Goal: Transaction & Acquisition: Purchase product/service

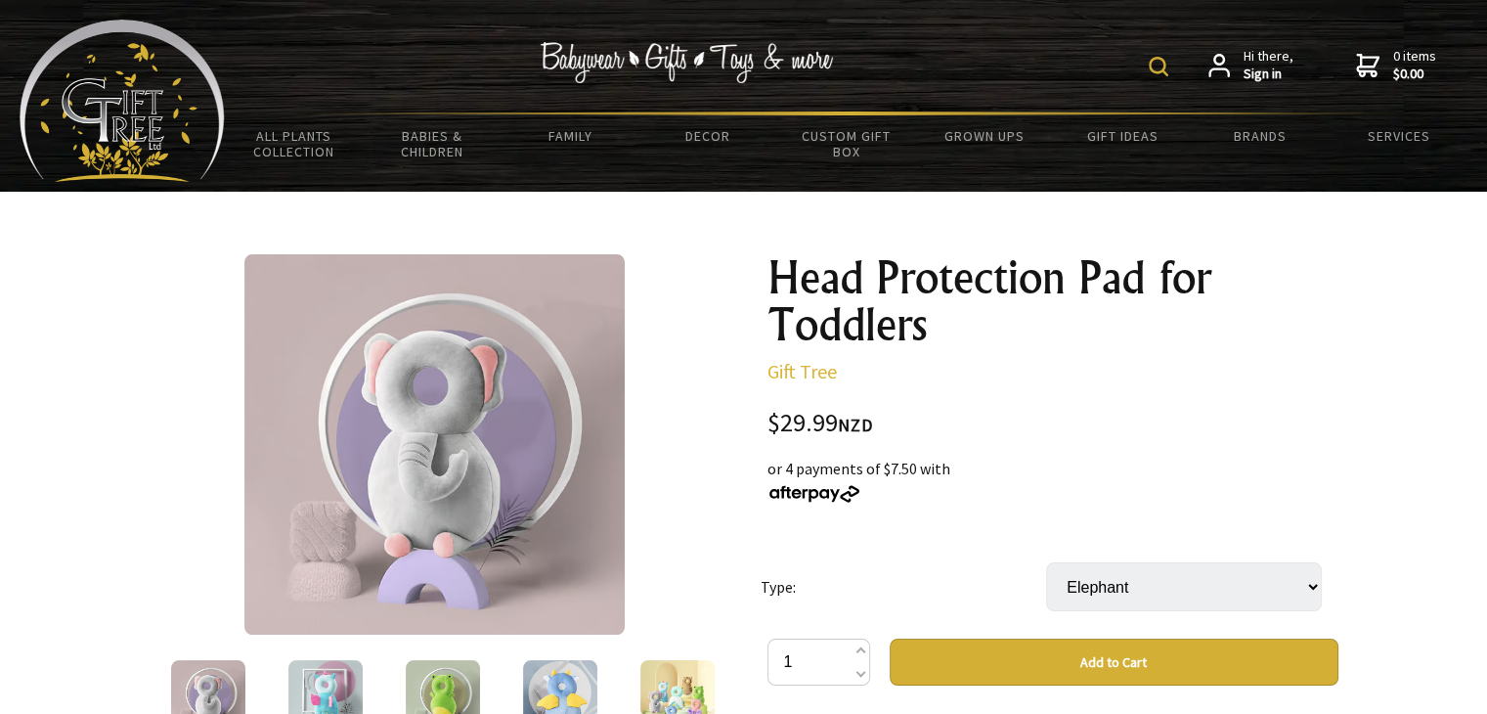
click at [210, 681] on img at bounding box center [208, 697] width 74 height 74
click at [325, 682] on img at bounding box center [325, 697] width 74 height 74
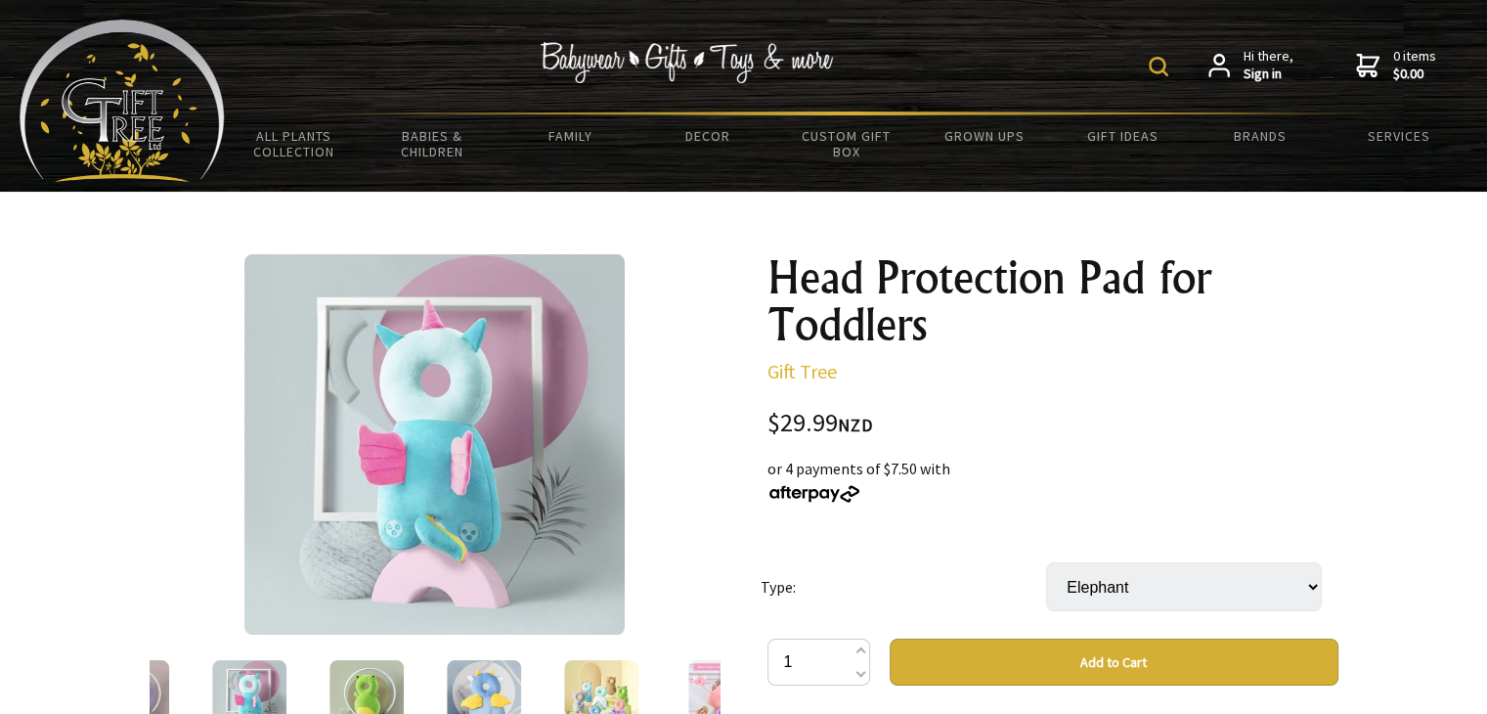
click at [368, 690] on img at bounding box center [366, 697] width 74 height 74
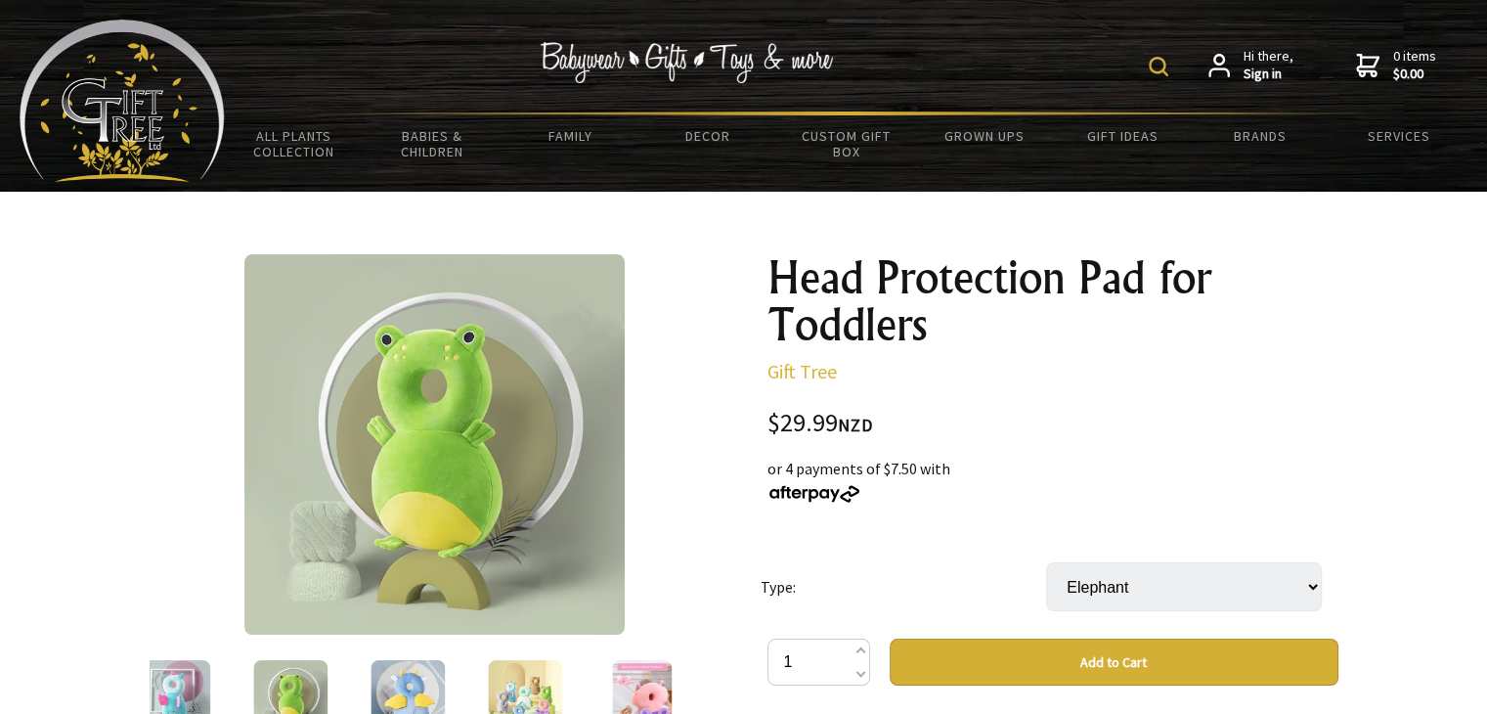
click at [385, 693] on img at bounding box center [407, 697] width 74 height 74
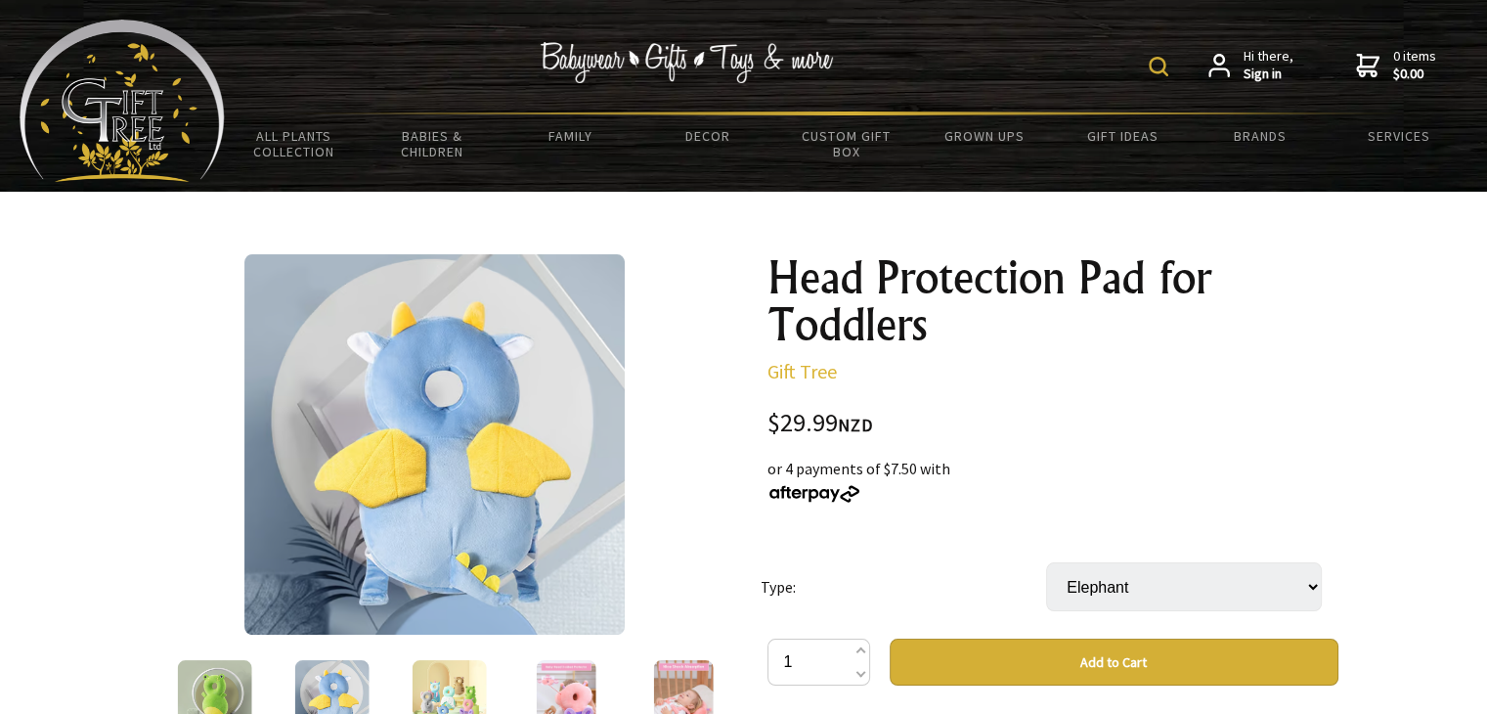
click at [462, 675] on img at bounding box center [449, 697] width 74 height 74
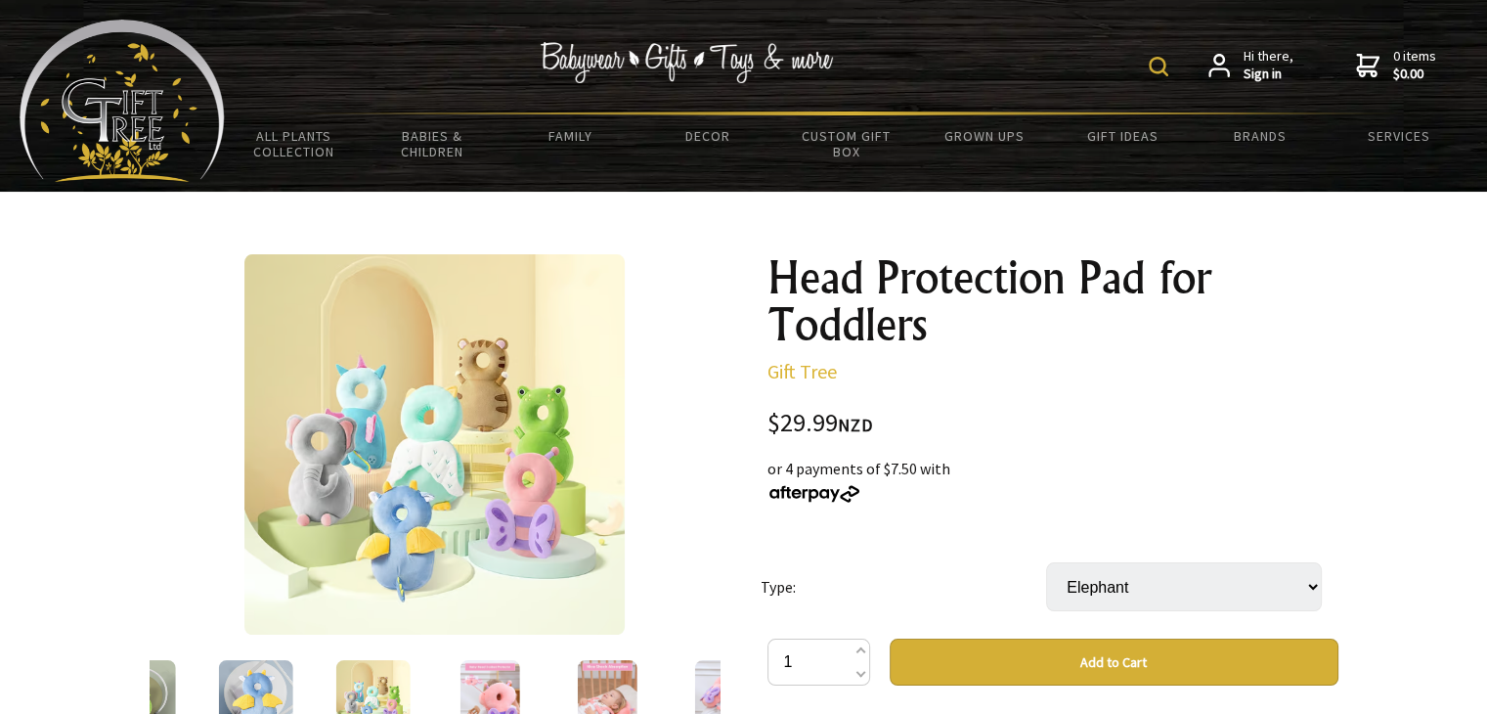
click at [471, 683] on img at bounding box center [489, 697] width 61 height 74
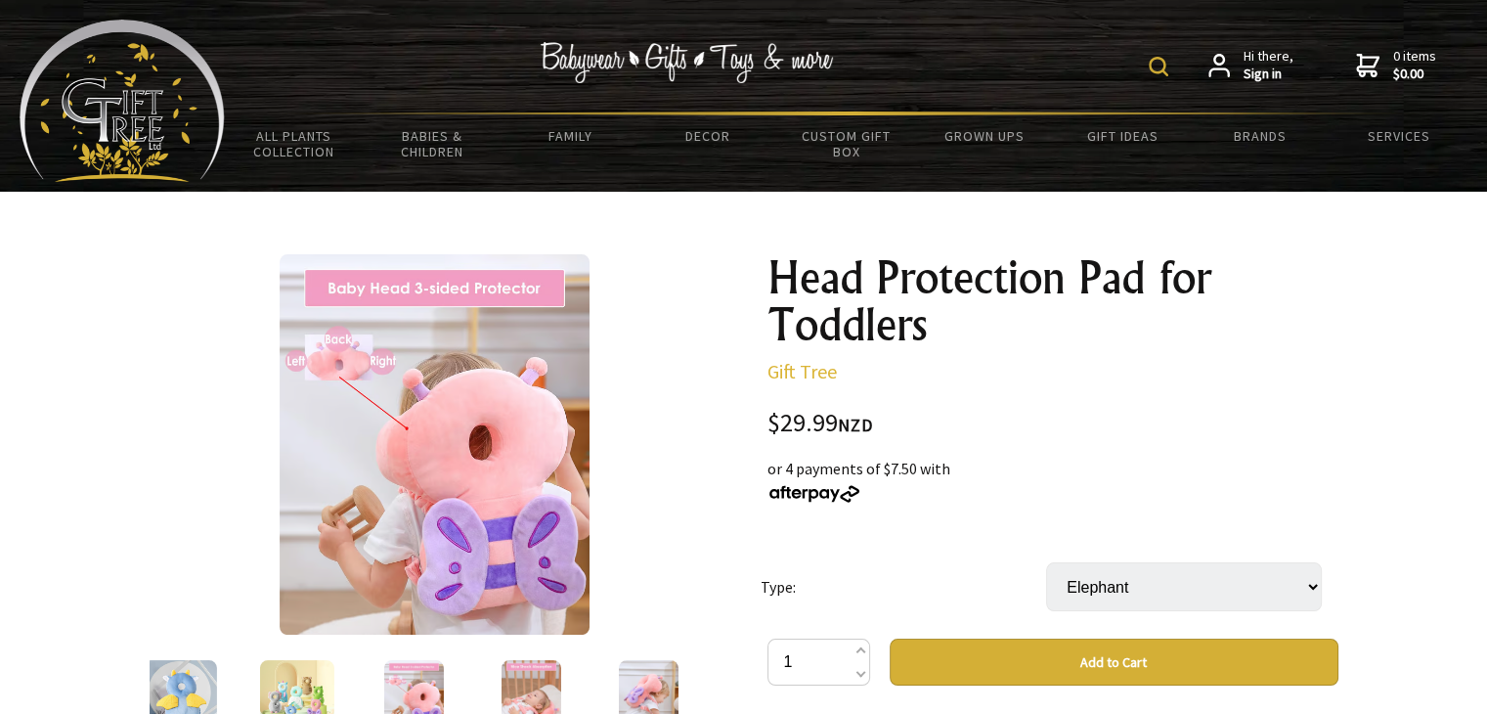
click at [644, 665] on img at bounding box center [649, 697] width 61 height 74
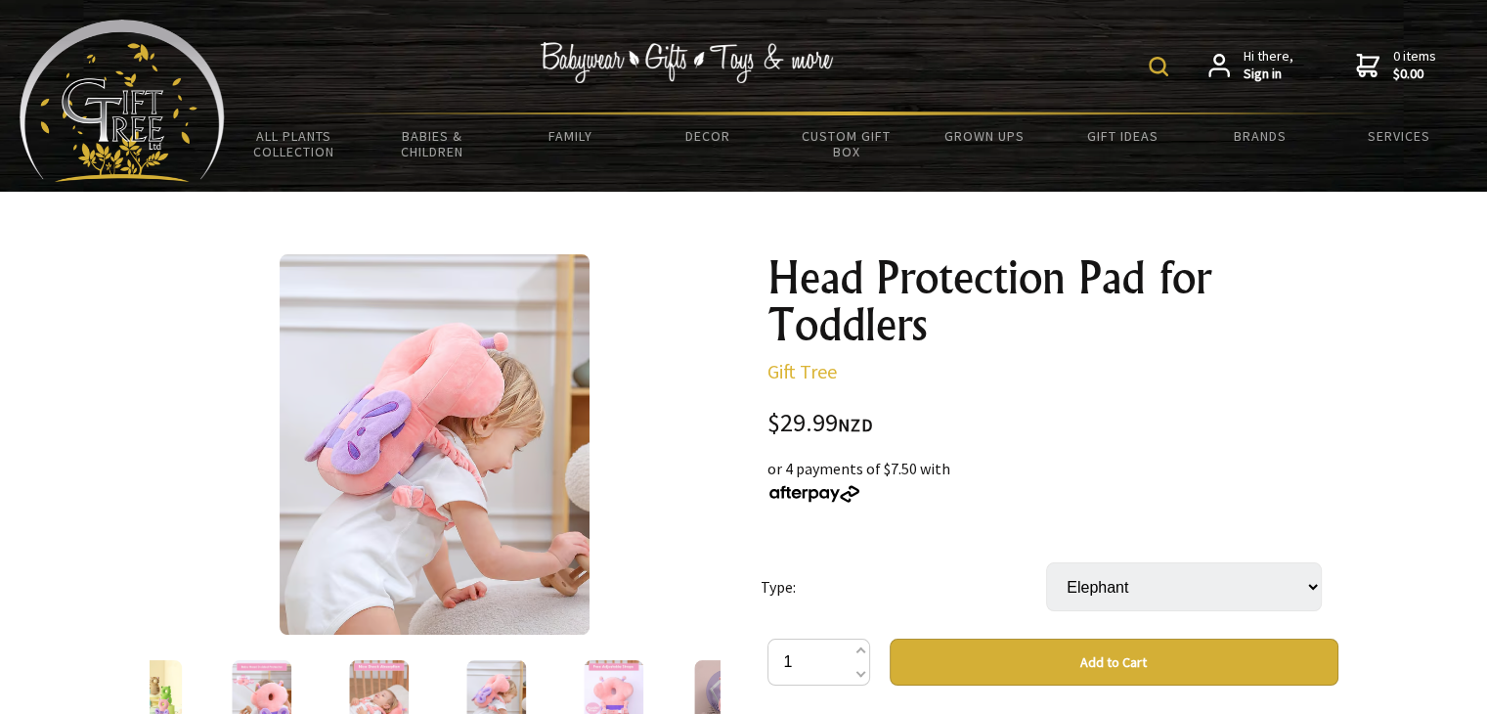
drag, startPoint x: 666, startPoint y: 537, endPoint x: 1021, endPoint y: 350, distance: 401.0
click at [676, 444] on div at bounding box center [435, 444] width 571 height 380
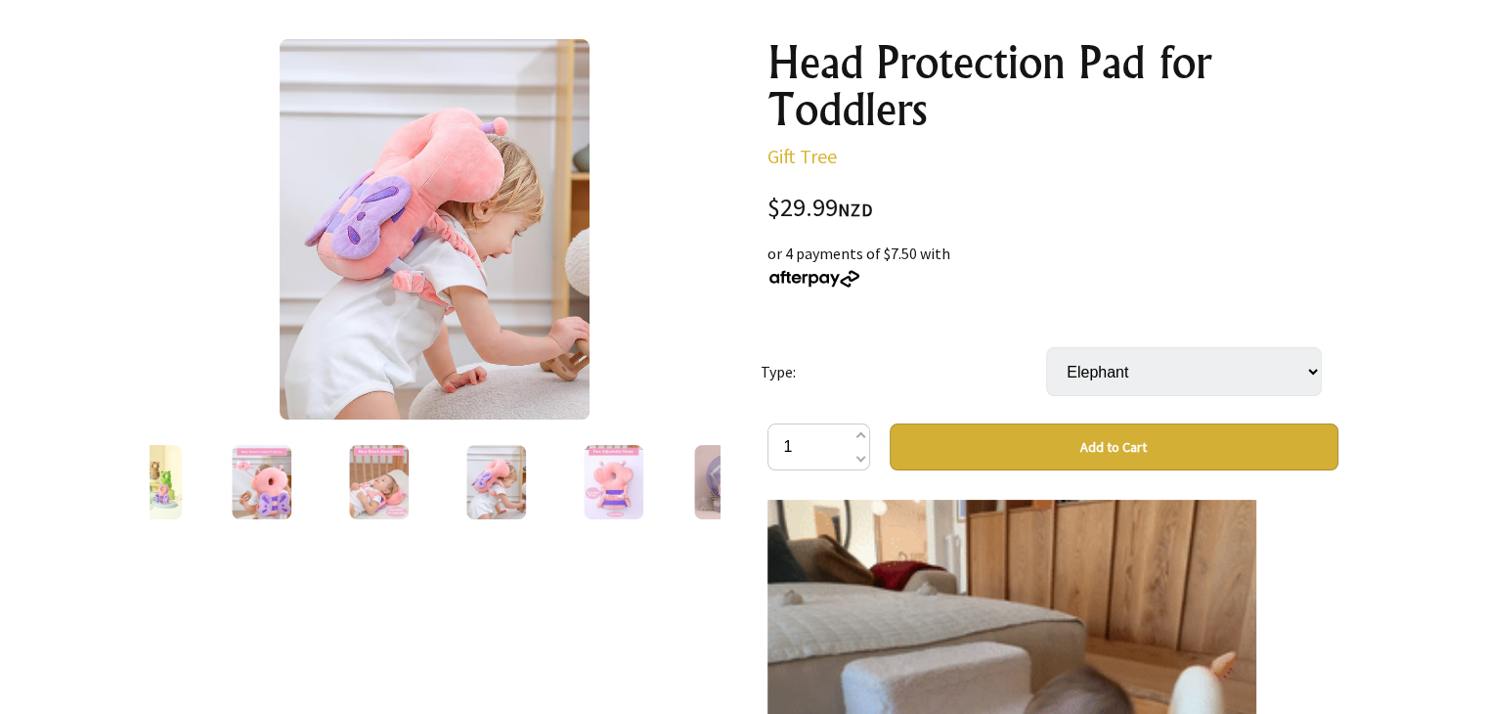
scroll to position [207, 0]
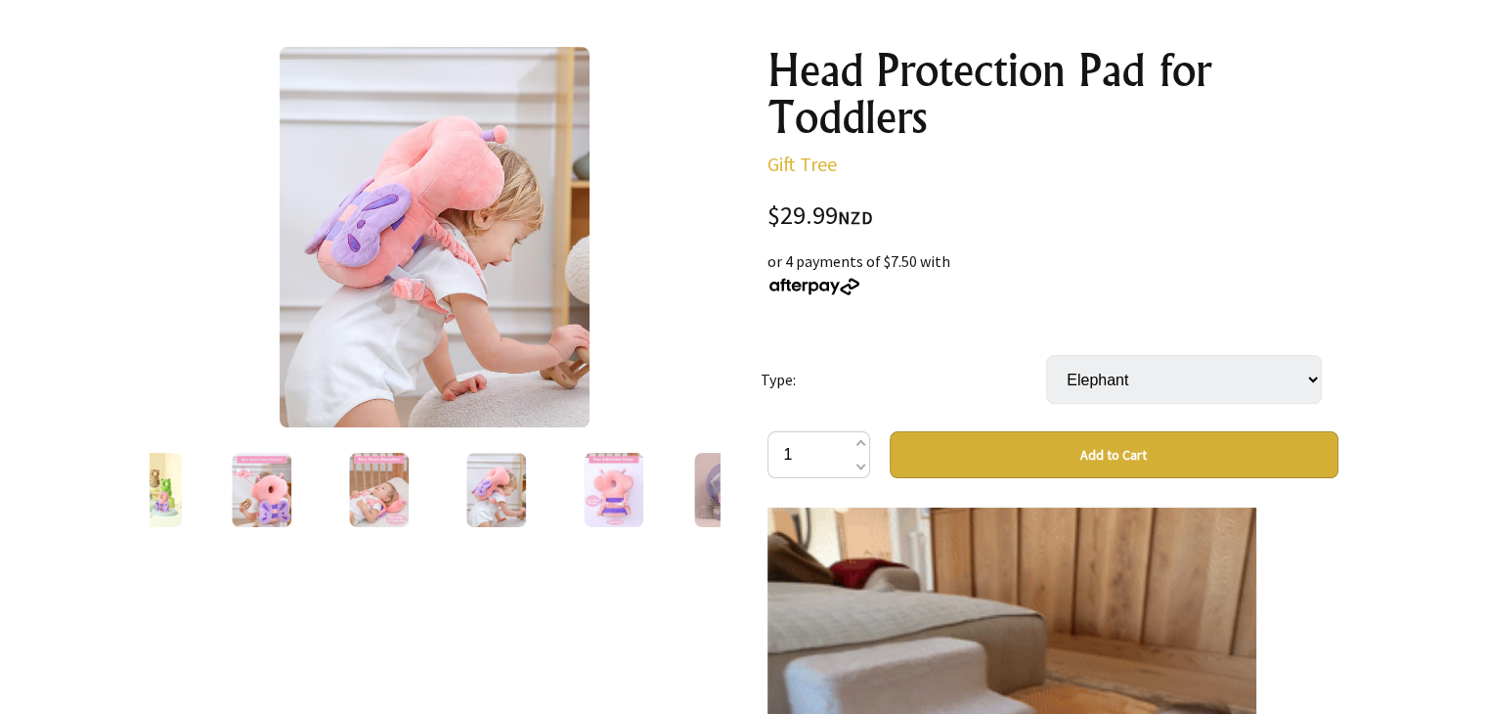
click at [708, 500] on img at bounding box center [731, 490] width 74 height 74
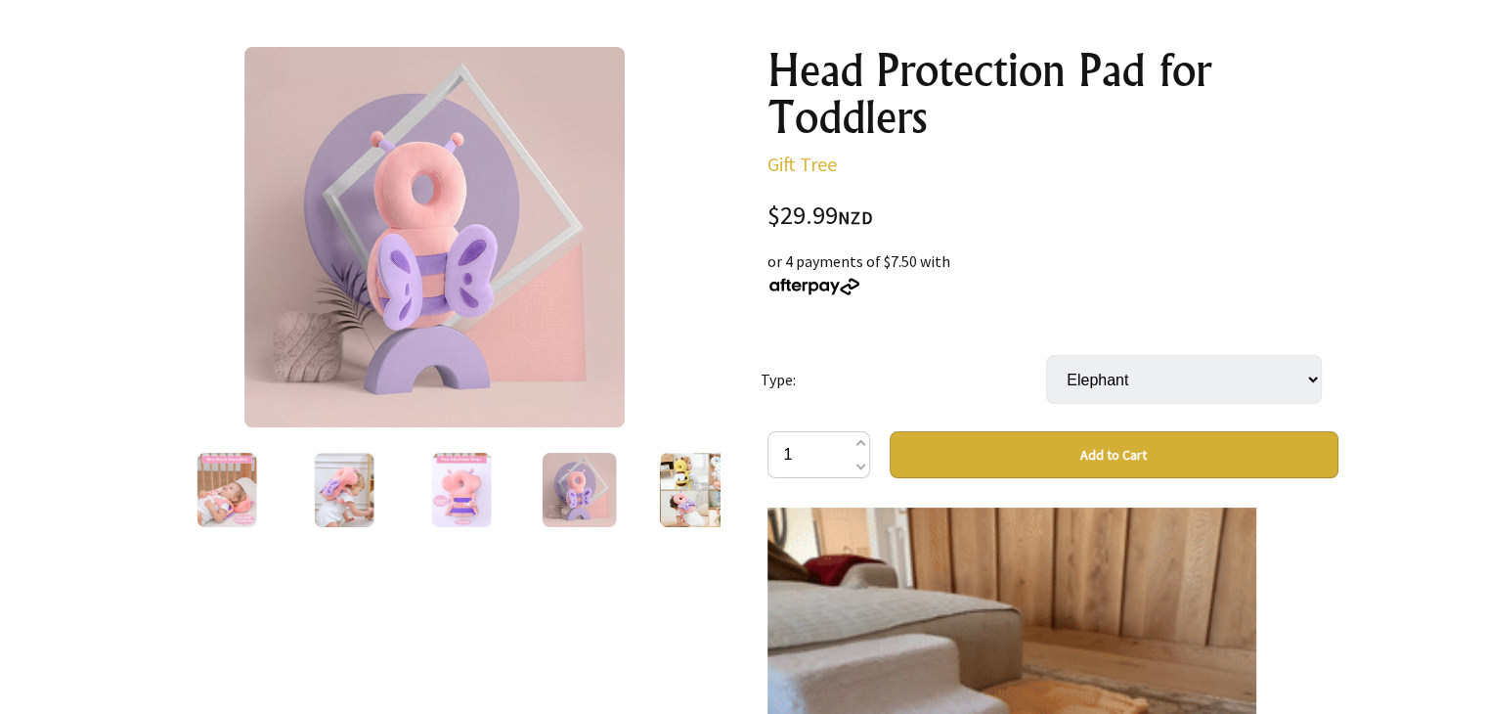
click at [672, 501] on img at bounding box center [696, 490] width 74 height 74
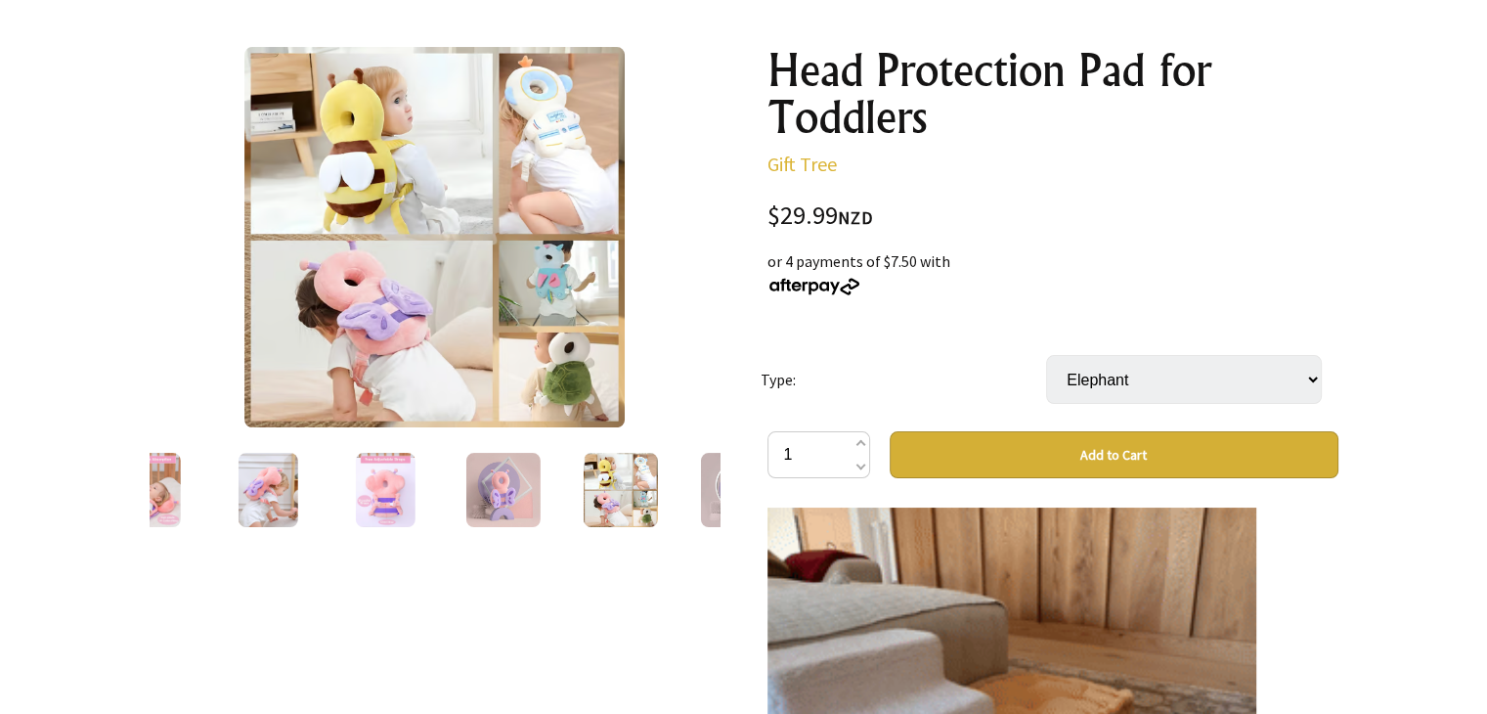
click at [672, 501] on div at bounding box center [619, 490] width 117 height 82
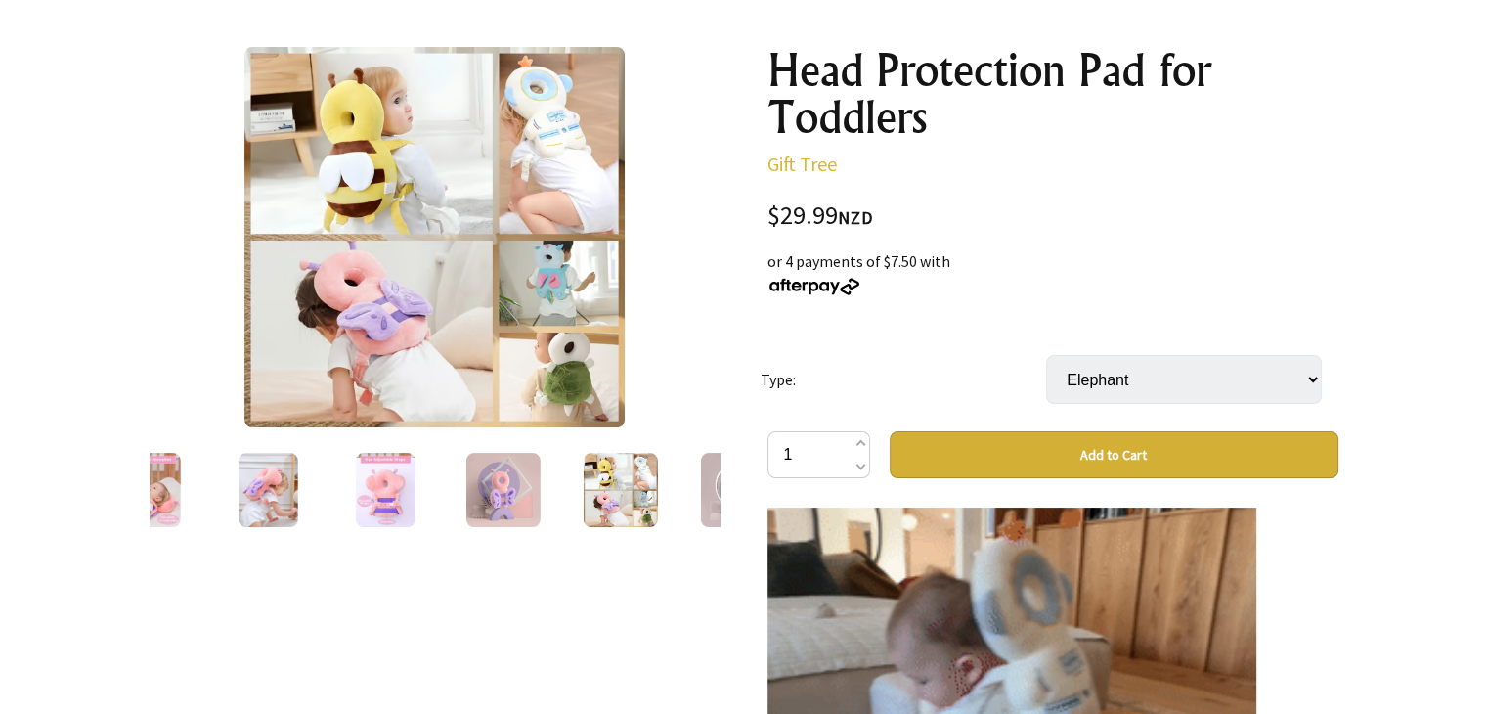
click at [688, 501] on div at bounding box center [736, 490] width 117 height 82
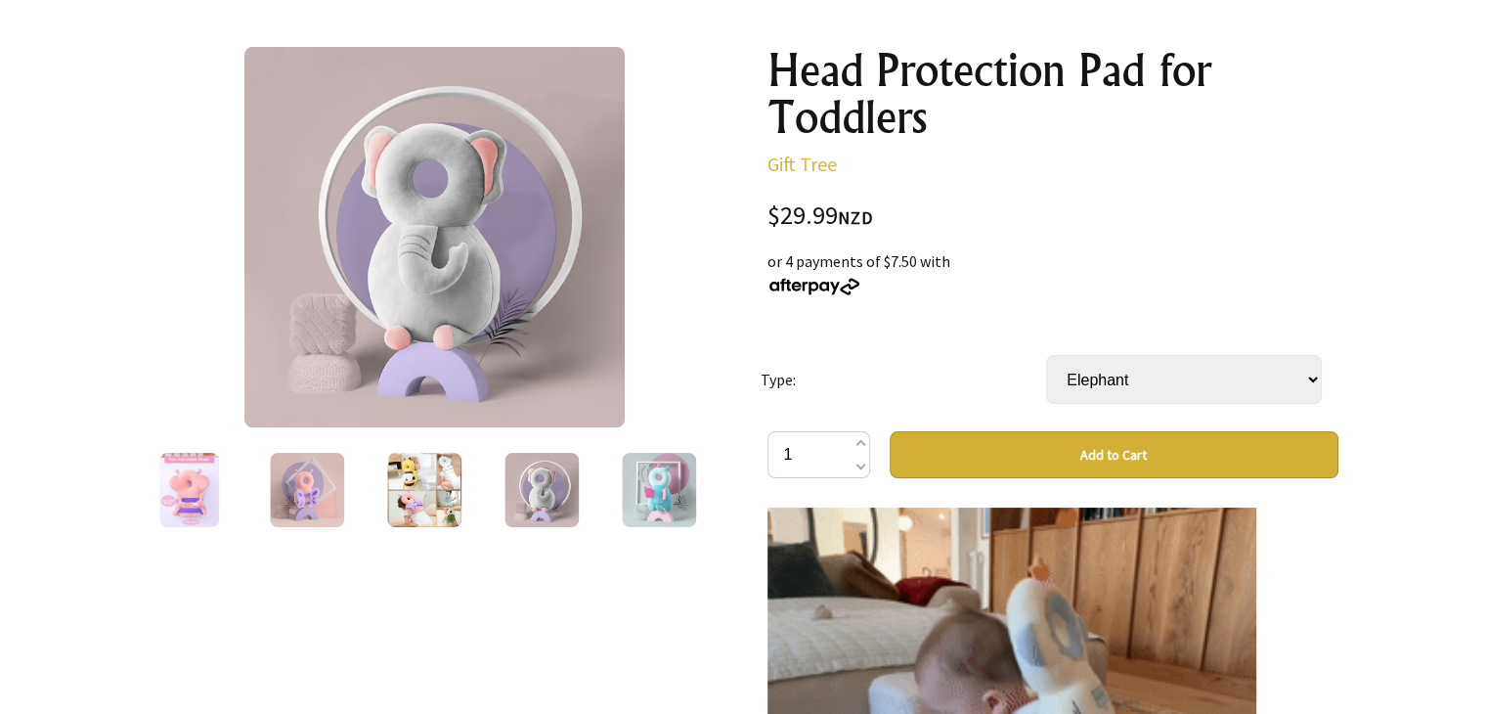
click at [692, 501] on div at bounding box center [416, 490] width 571 height 82
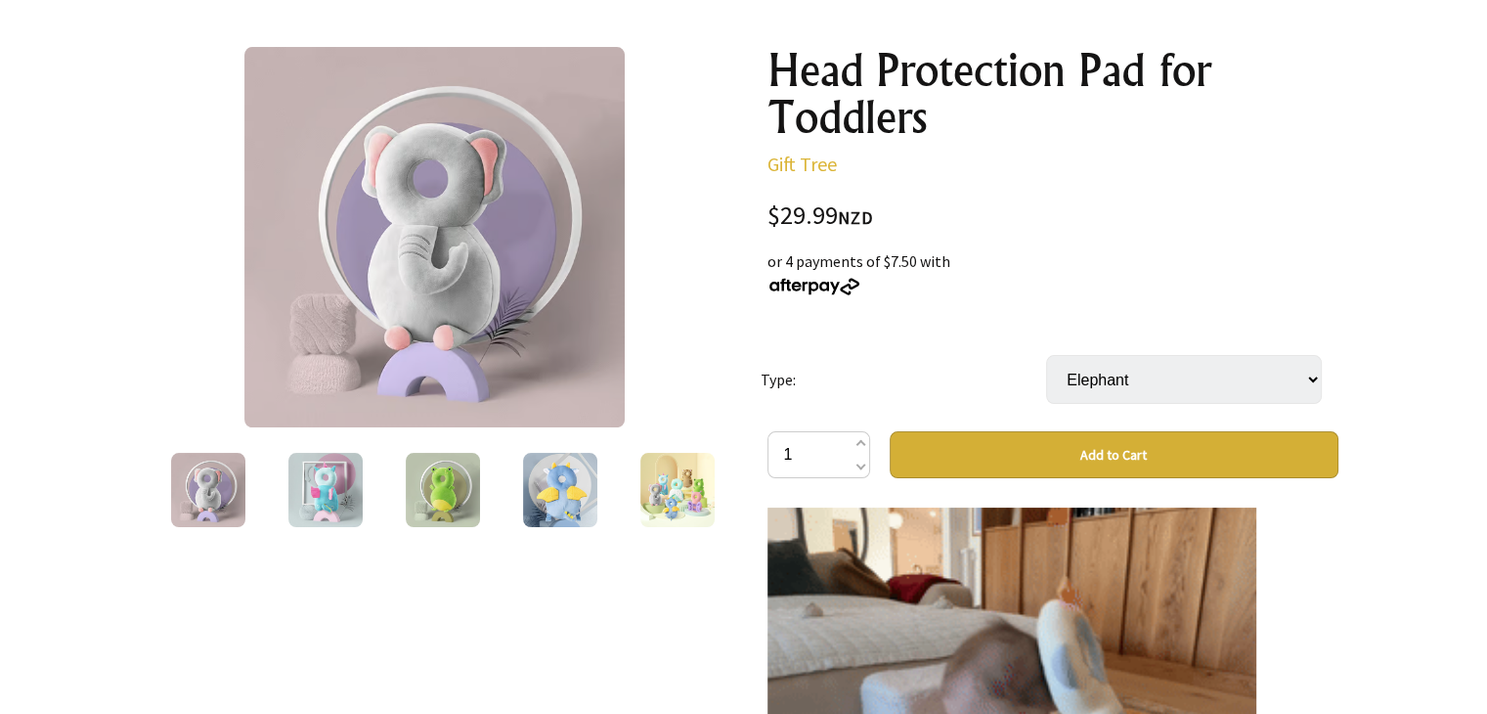
click at [468, 471] on img at bounding box center [443, 490] width 74 height 74
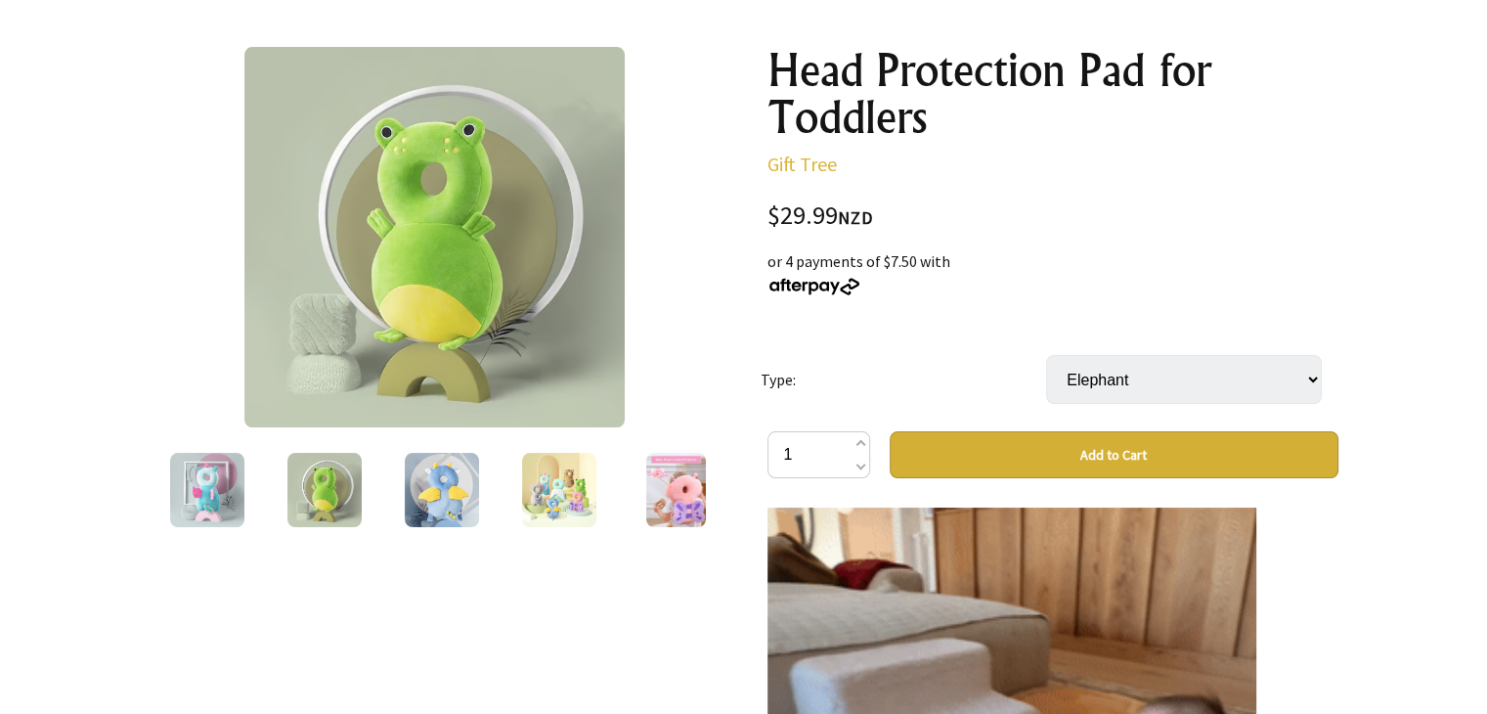
click at [540, 486] on div at bounding box center [433, 490] width 571 height 82
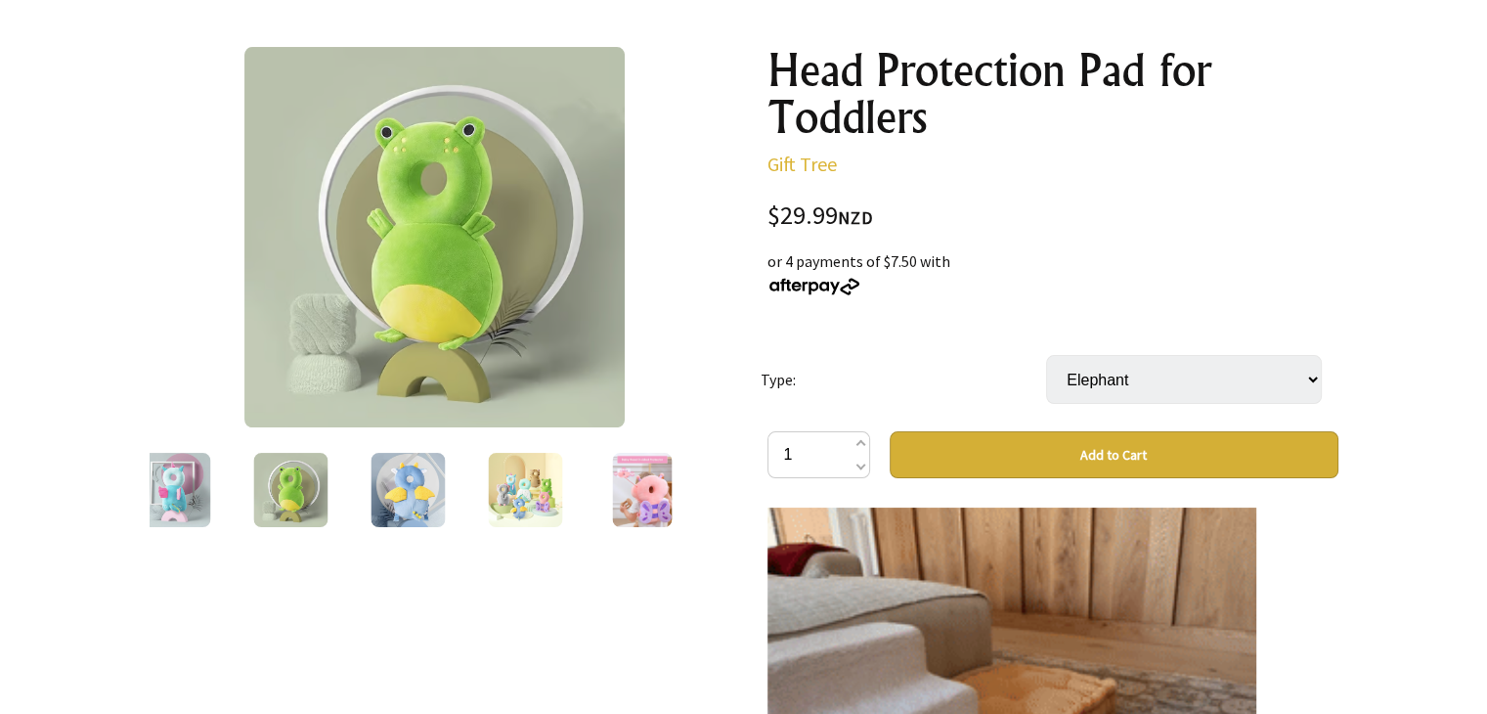
click at [544, 490] on img at bounding box center [525, 490] width 74 height 74
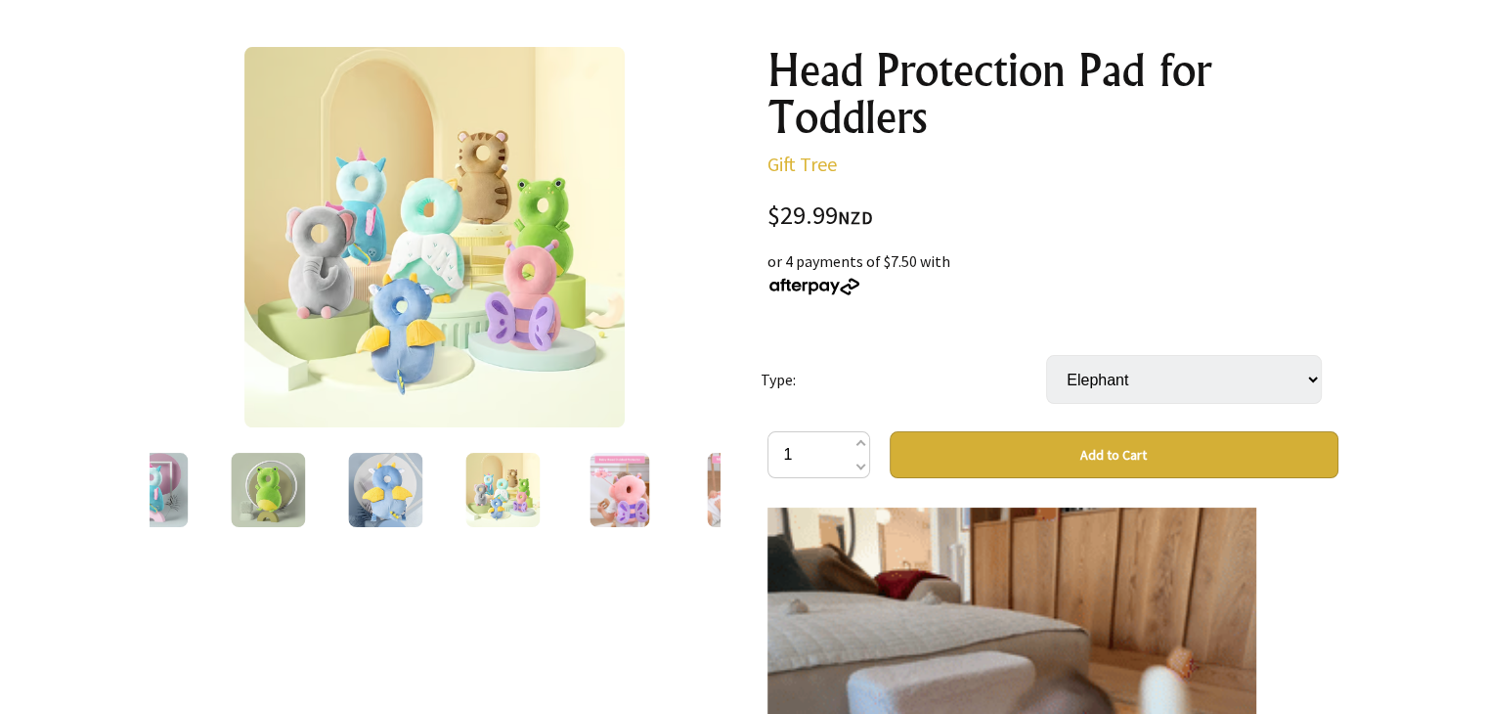
click at [561, 496] on div at bounding box center [619, 490] width 117 height 82
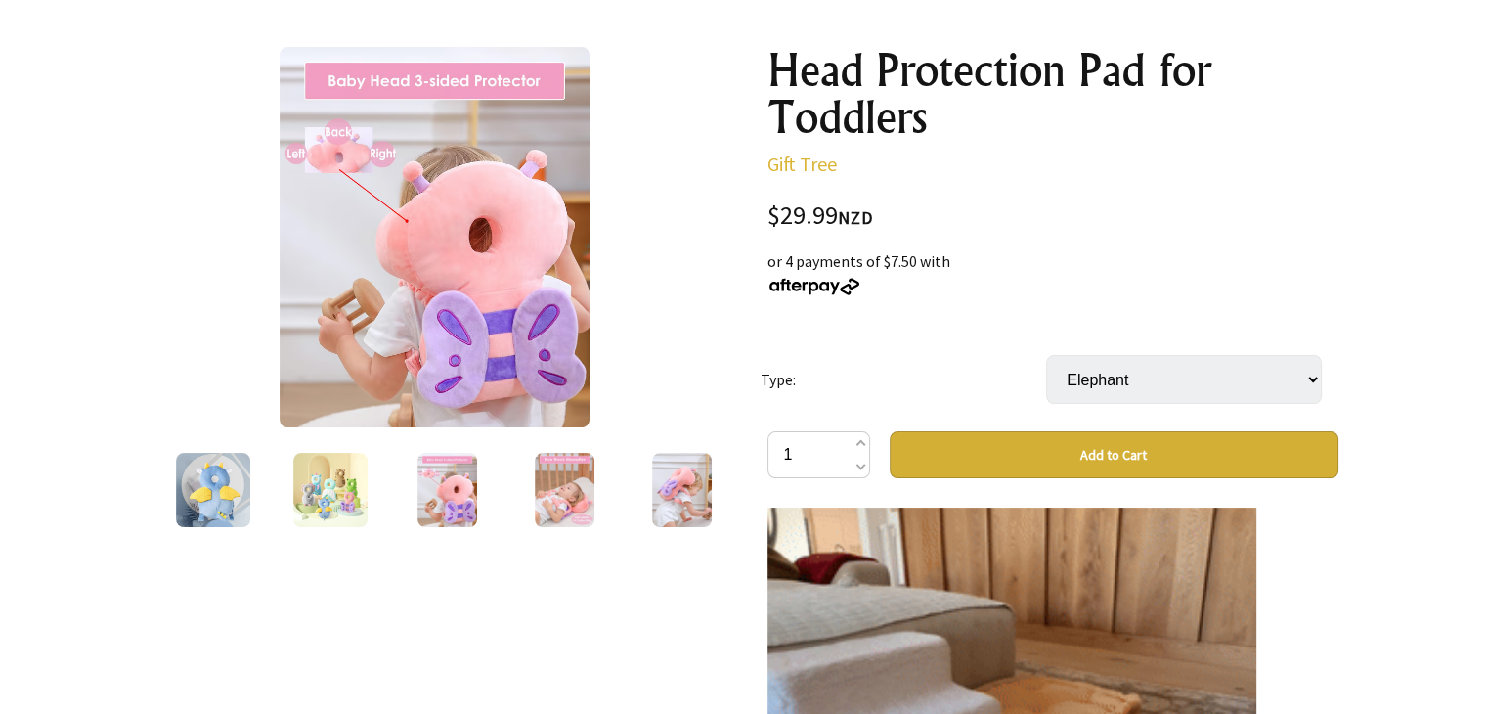
click at [548, 496] on img at bounding box center [565, 490] width 61 height 74
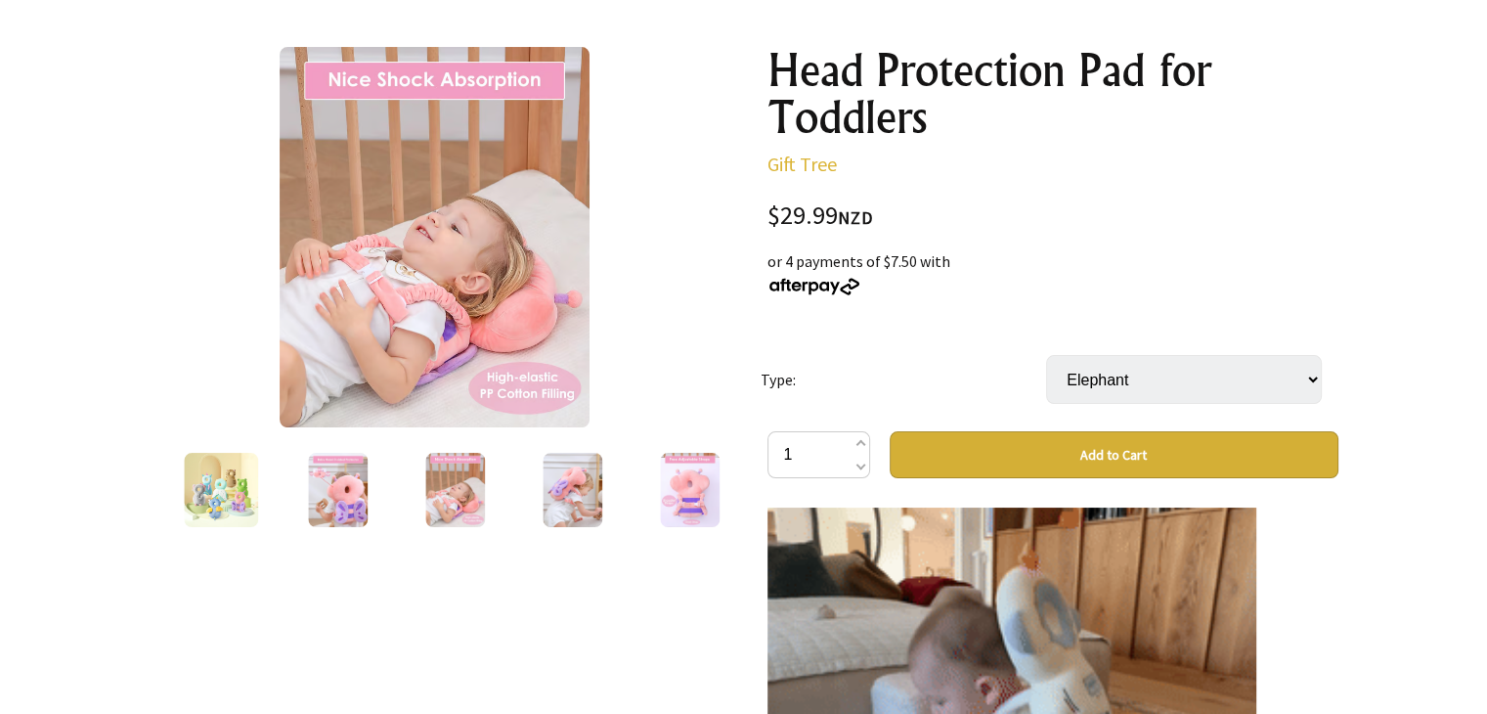
click at [549, 500] on img at bounding box center [573, 490] width 61 height 74
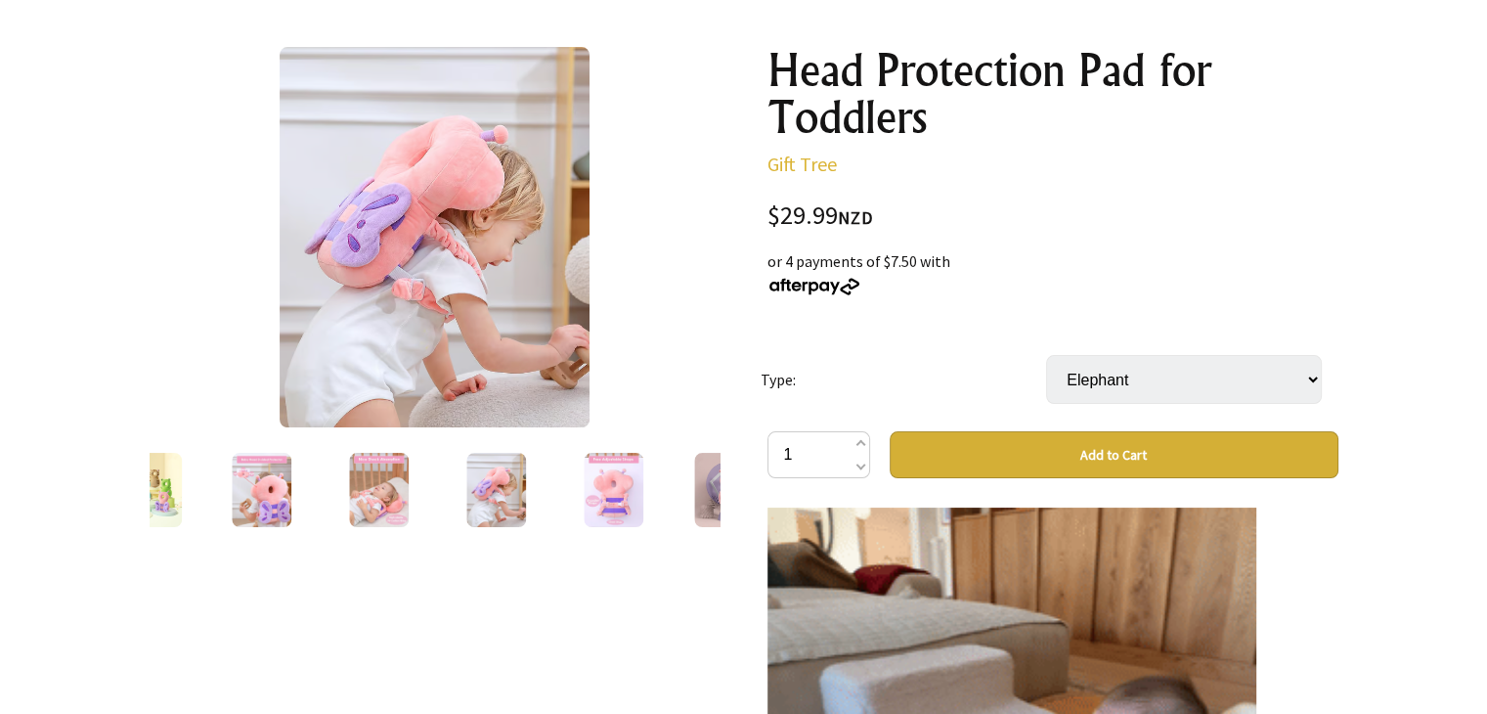
click at [606, 506] on img at bounding box center [614, 490] width 61 height 74
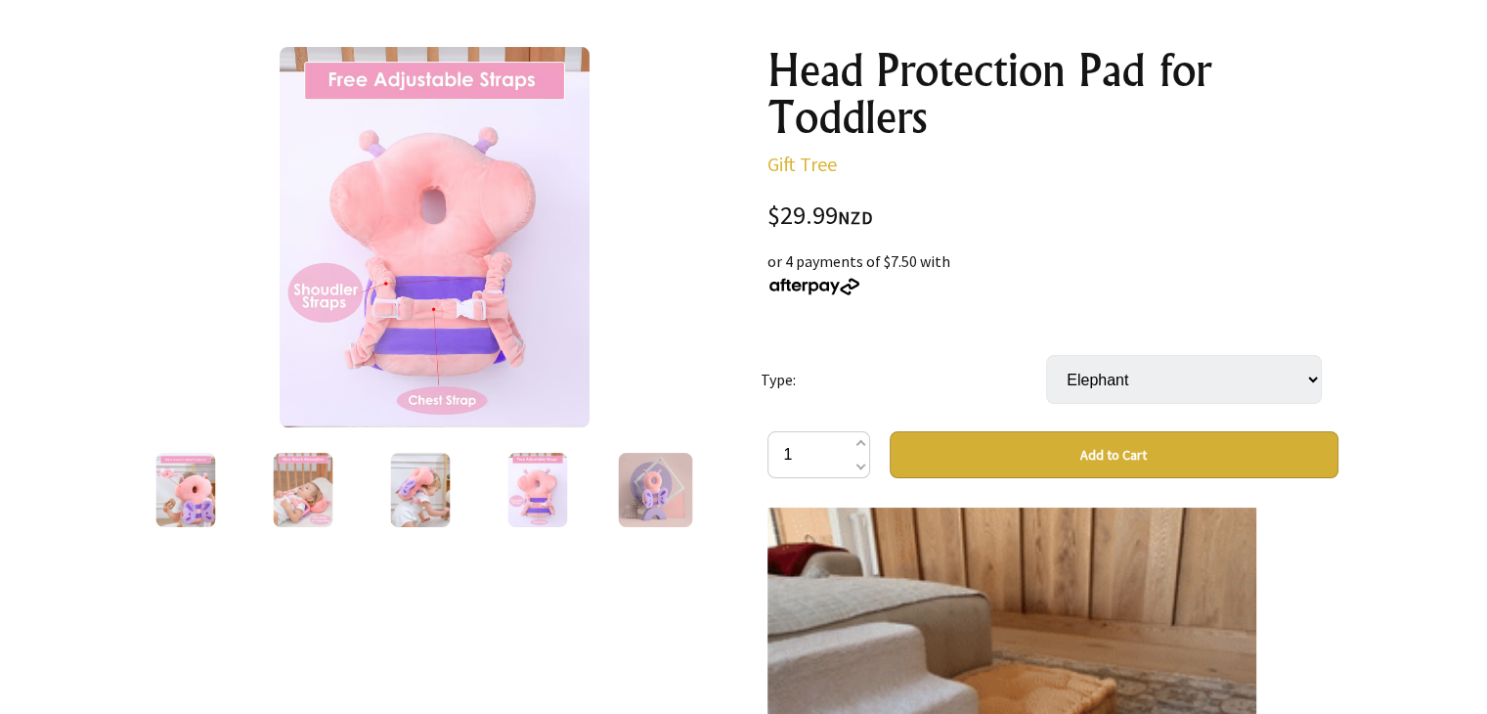
click at [628, 510] on img at bounding box center [655, 490] width 74 height 74
